Goal: Task Accomplishment & Management: Manage account settings

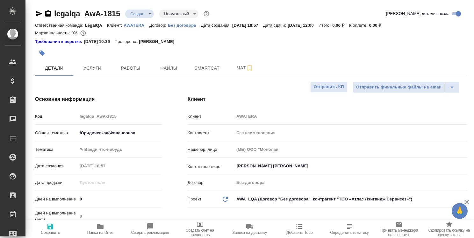
select select "RU"
click at [132, 69] on span "Работы" at bounding box center [130, 68] width 31 height 8
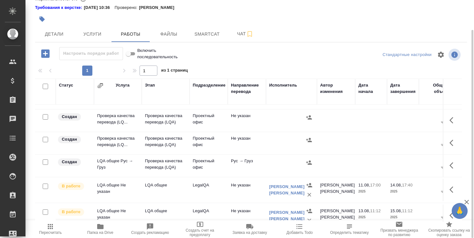
scroll to position [191, 0]
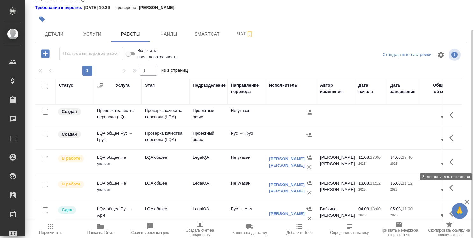
click at [447, 157] on button "button" at bounding box center [453, 162] width 15 height 15
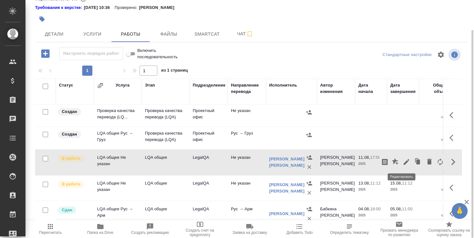
click at [404, 161] on icon "button" at bounding box center [407, 162] width 6 height 6
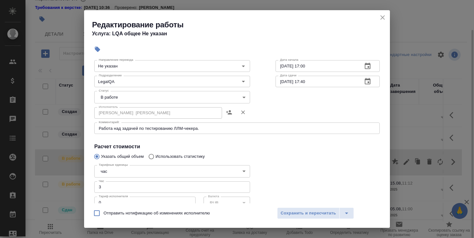
scroll to position [0, 0]
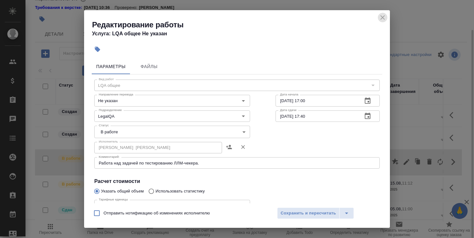
click at [380, 19] on icon "close" at bounding box center [383, 18] width 8 height 8
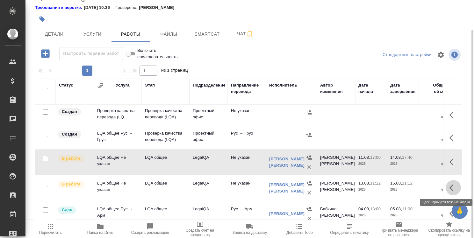
click at [450, 186] on icon "button" at bounding box center [454, 188] width 8 height 8
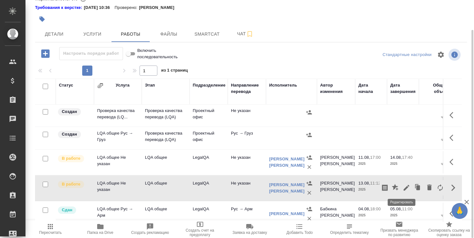
click at [403, 185] on icon "button" at bounding box center [407, 188] width 8 height 8
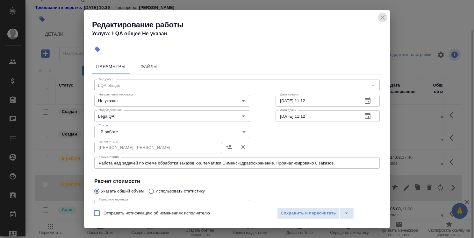
click at [383, 19] on icon "close" at bounding box center [383, 18] width 8 height 8
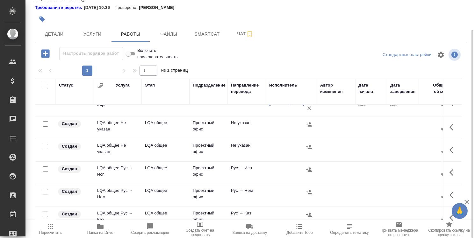
scroll to position [319, 0]
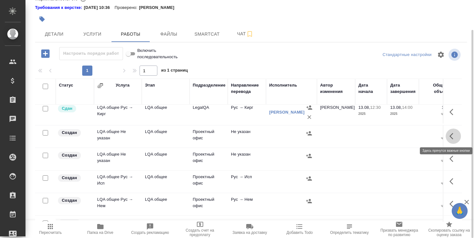
click at [450, 133] on icon "button" at bounding box center [454, 137] width 8 height 8
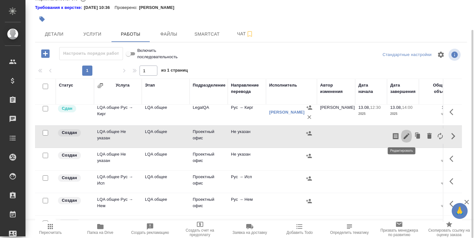
click at [404, 135] on icon "button" at bounding box center [407, 136] width 6 height 6
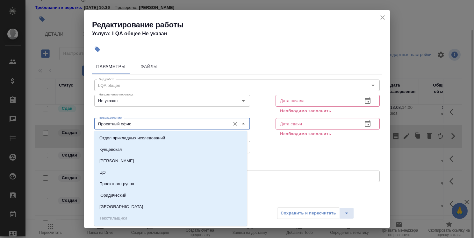
click at [192, 126] on input "Проектный офис" at bounding box center [161, 124] width 131 height 8
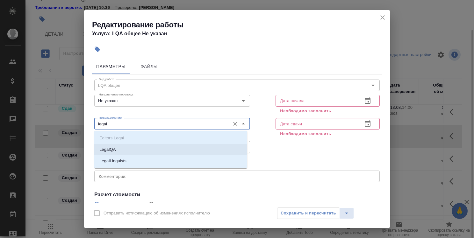
click at [176, 150] on li "LegalQA" at bounding box center [170, 149] width 153 height 11
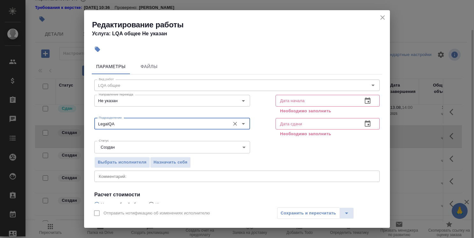
type input "LegalQA"
click at [364, 101] on icon "button" at bounding box center [368, 101] width 8 height 8
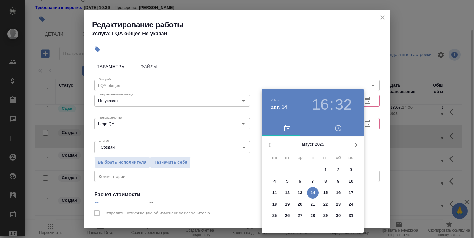
click at [324, 180] on p "8" at bounding box center [325, 181] width 2 height 6
type input "[DATE] 16:32"
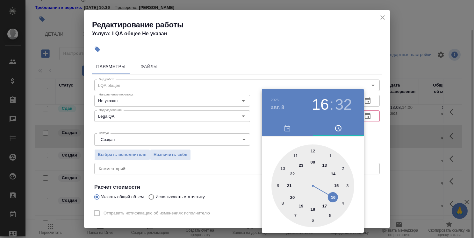
click at [376, 145] on div at bounding box center [237, 119] width 474 height 238
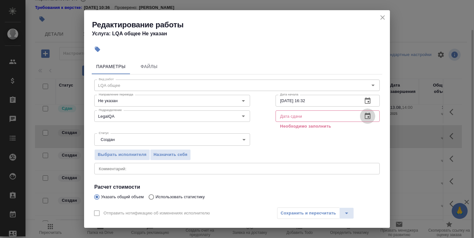
click at [364, 116] on icon "button" at bounding box center [368, 116] width 8 height 8
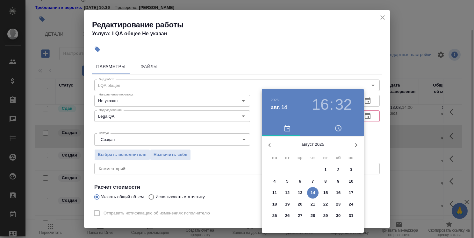
click at [326, 206] on p "22" at bounding box center [325, 204] width 5 height 6
type input "[DATE] 16:32"
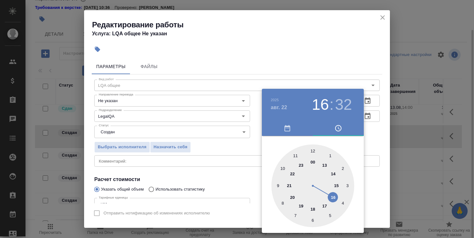
click at [381, 184] on div at bounding box center [237, 119] width 474 height 238
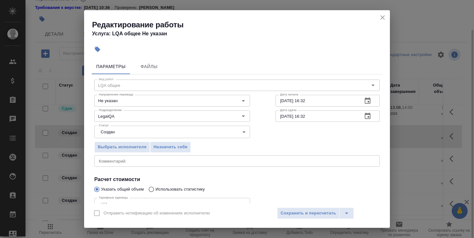
click at [163, 159] on textarea at bounding box center [237, 161] width 277 height 5
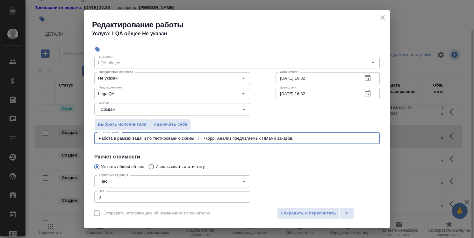
scroll to position [32, 0]
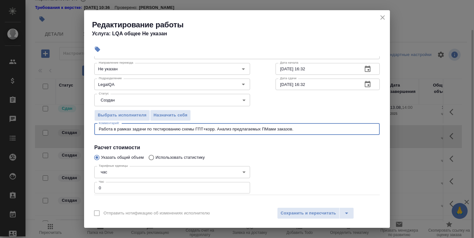
type textarea "Работа в рамках задачи по тестированию схемы ГПТ+корр. Анализ предлагаемых ПМам…"
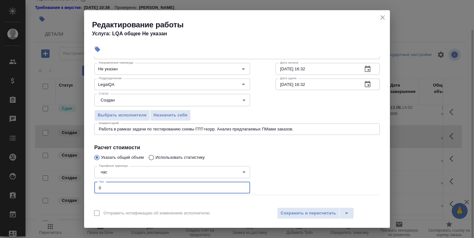
drag, startPoint x: 103, startPoint y: 188, endPoint x: 97, endPoint y: 188, distance: 5.7
click at [97, 188] on input "0" at bounding box center [172, 187] width 156 height 11
type input "4"
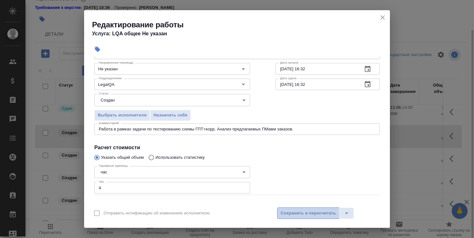
click at [306, 213] on span "Сохранить и пересчитать" at bounding box center [308, 213] width 55 height 7
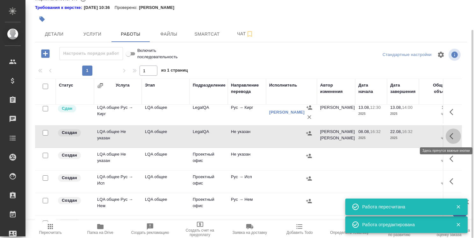
click at [450, 135] on icon "button" at bounding box center [454, 137] width 8 height 8
click at [404, 137] on icon "button" at bounding box center [407, 136] width 6 height 6
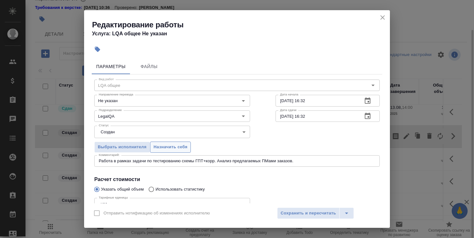
click at [156, 147] on span "Назначить себя" at bounding box center [171, 147] width 34 height 7
click at [320, 214] on span "Сохранить и пересчитать" at bounding box center [308, 213] width 55 height 7
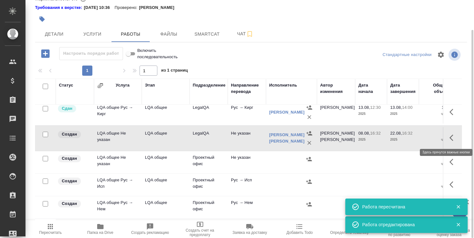
click at [450, 136] on icon "button" at bounding box center [454, 138] width 8 height 8
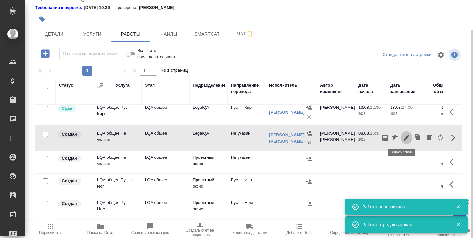
click at [404, 138] on icon "button" at bounding box center [407, 138] width 6 height 6
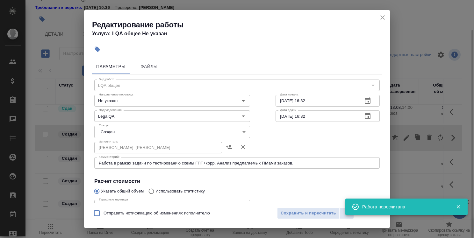
click at [141, 131] on body "🙏 .cls-1 fill:#fff; AWATERA [PERSON_NAME] Спецификации Заказы 0 Чаты Todo Проек…" at bounding box center [237, 119] width 474 height 238
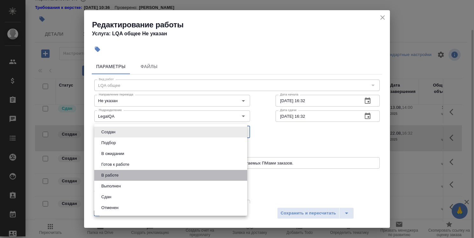
click at [146, 175] on li "В работе" at bounding box center [170, 175] width 153 height 11
type input "inProgress"
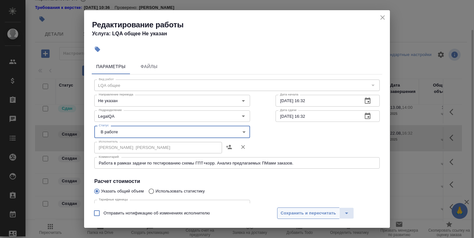
click at [304, 214] on span "Сохранить и пересчитать" at bounding box center [308, 213] width 55 height 7
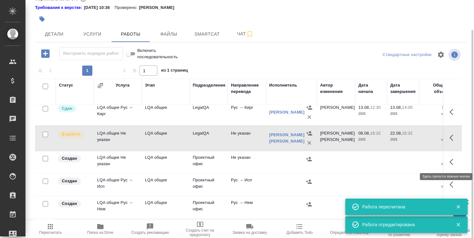
click at [450, 161] on icon "button" at bounding box center [454, 162] width 8 height 8
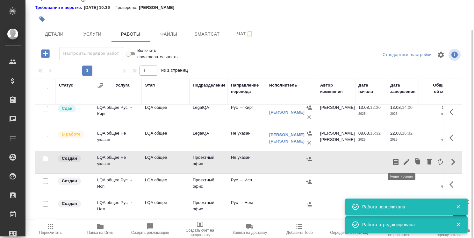
click at [403, 160] on icon "button" at bounding box center [407, 162] width 8 height 8
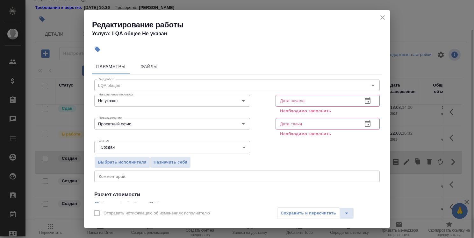
click at [364, 100] on icon "button" at bounding box center [368, 101] width 8 height 8
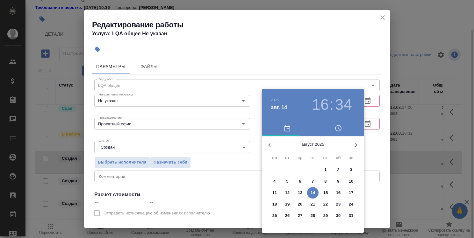
click at [276, 192] on p "11" at bounding box center [274, 193] width 5 height 6
type input "[DATE] 16:34"
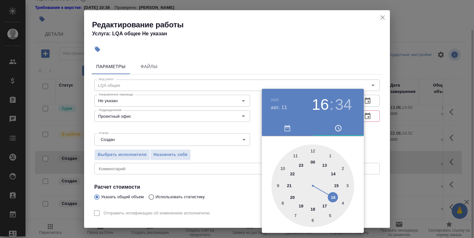
click at [383, 141] on div at bounding box center [237, 119] width 474 height 238
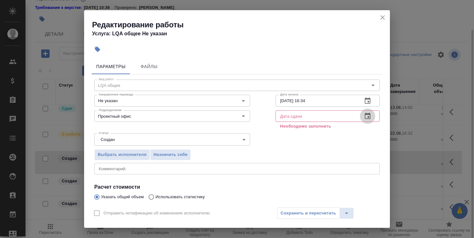
click at [364, 115] on icon "button" at bounding box center [368, 116] width 8 height 8
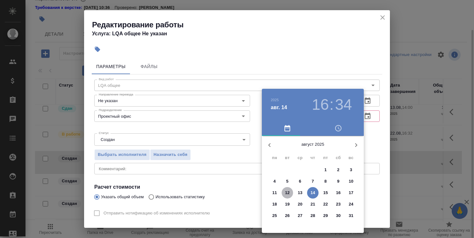
click at [285, 194] on p "12" at bounding box center [287, 193] width 5 height 6
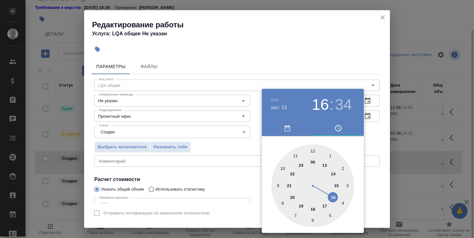
click at [284, 169] on div at bounding box center [312, 186] width 83 height 83
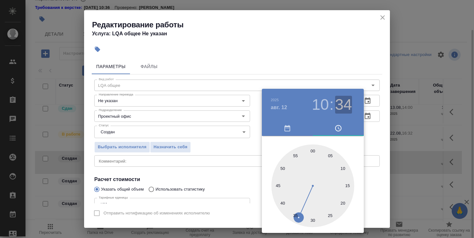
click at [348, 100] on h3 "34" at bounding box center [343, 105] width 17 height 18
click at [314, 152] on div at bounding box center [312, 186] width 83 height 83
type input "[DATE] 10:00"
click at [375, 141] on div at bounding box center [237, 119] width 474 height 238
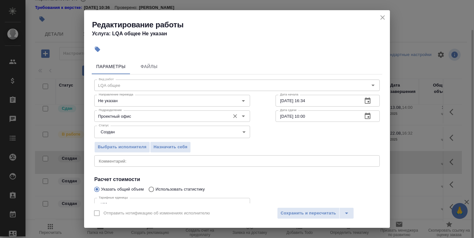
click at [199, 122] on div "Вид работ LQA общее Вид работ Направление перевода Не указан Направление перево…" at bounding box center [237, 165] width 291 height 181
click at [199, 121] on div "Проектный офис Подразделение" at bounding box center [172, 116] width 156 height 11
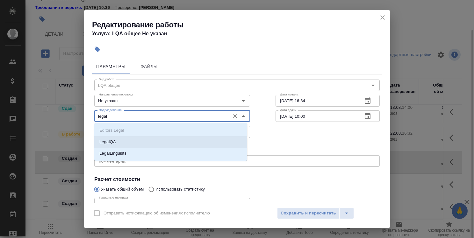
click at [190, 142] on li "LegalQA" at bounding box center [170, 141] width 153 height 11
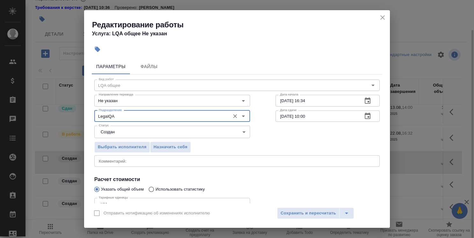
type input "LegalQA"
click at [181, 159] on textarea at bounding box center [237, 161] width 277 height 5
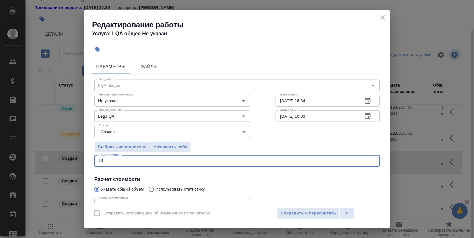
type textarea "H"
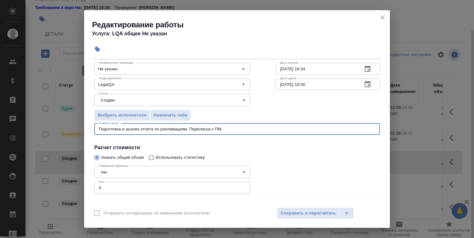
type textarea "Подготовка и анализ отчета по рекламациям. Переписка с ПМ."
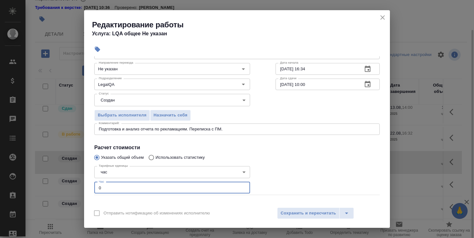
click at [94, 189] on input "0" at bounding box center [172, 187] width 156 height 11
type input "1"
click at [321, 213] on span "Сохранить и пересчитать" at bounding box center [308, 213] width 55 height 7
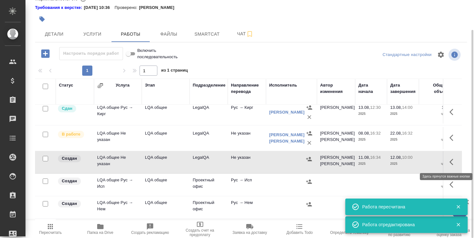
click at [450, 161] on icon "button" at bounding box center [454, 162] width 8 height 8
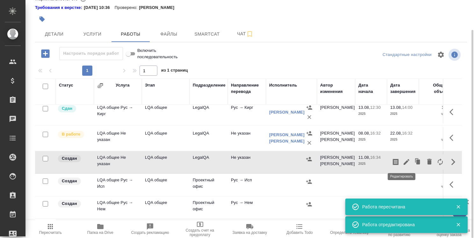
click at [404, 161] on icon "button" at bounding box center [407, 162] width 6 height 6
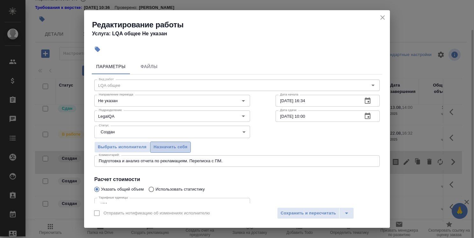
click at [172, 148] on span "Назначить себя" at bounding box center [171, 147] width 34 height 7
click at [314, 214] on span "Сохранить и пересчитать" at bounding box center [308, 213] width 55 height 7
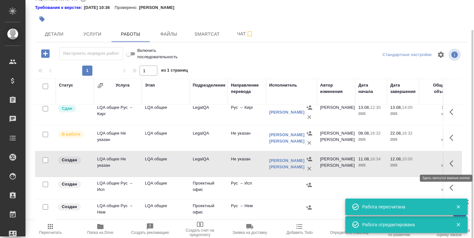
click at [450, 162] on icon "button" at bounding box center [454, 164] width 8 height 8
click at [404, 163] on icon "button" at bounding box center [407, 164] width 6 height 6
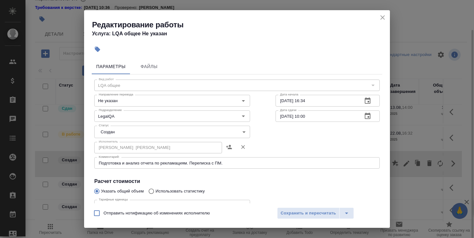
click at [161, 134] on body "🙏 .cls-1 fill:#fff; AWATERA [PERSON_NAME] Спецификации Заказы 0 Чаты Todo Проек…" at bounding box center [237, 119] width 474 height 238
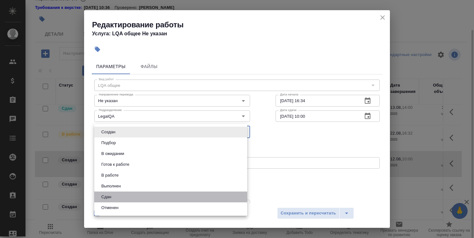
click at [147, 200] on li "Сдан" at bounding box center [170, 197] width 153 height 11
type input "closed"
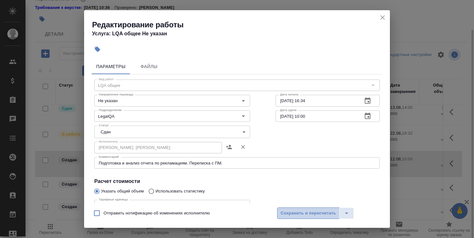
click at [302, 213] on span "Сохранить и пересчитать" at bounding box center [308, 213] width 55 height 7
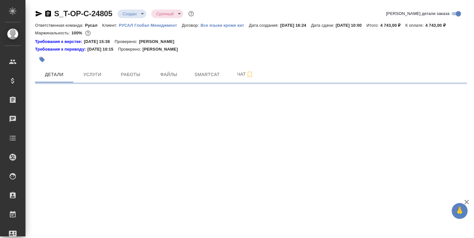
select select "RU"
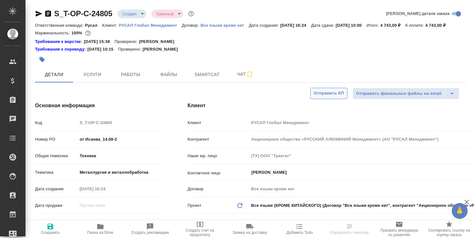
type textarea "x"
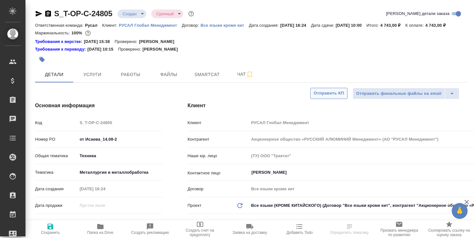
type textarea "x"
type input "[PERSON_NAME]"
click at [99, 229] on icon "button" at bounding box center [100, 226] width 6 height 5
type textarea "x"
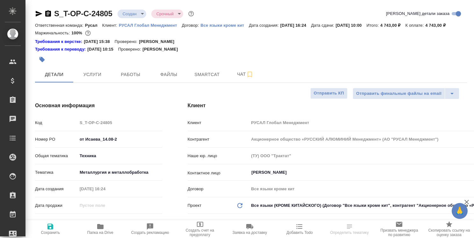
type textarea "x"
select select "RU"
type textarea "x"
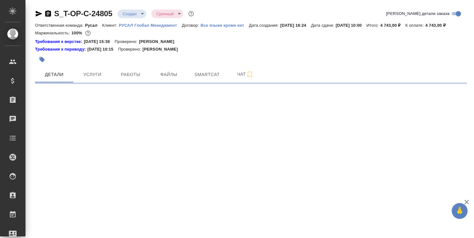
select select "RU"
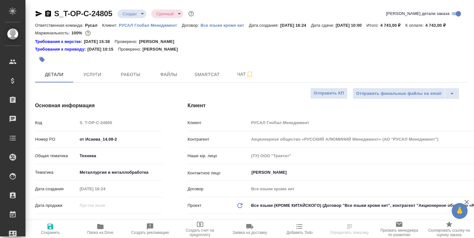
type textarea "x"
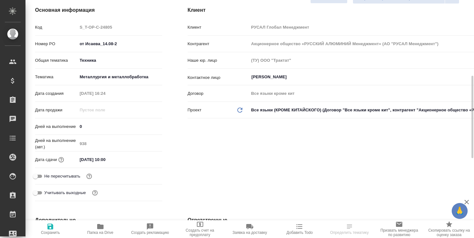
scroll to position [127, 0]
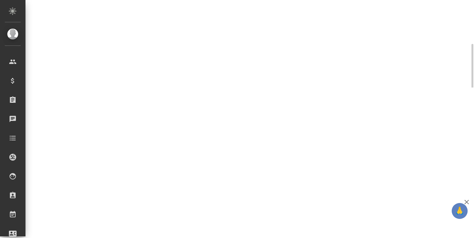
select select "RU"
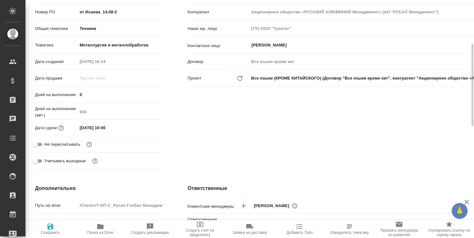
type textarea "x"
